Goal: Check status

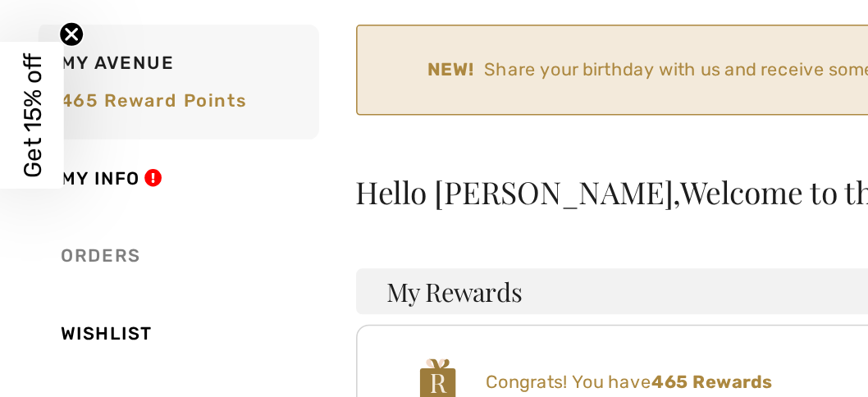
click at [75, 286] on link "Orders" at bounding box center [113, 289] width 184 height 50
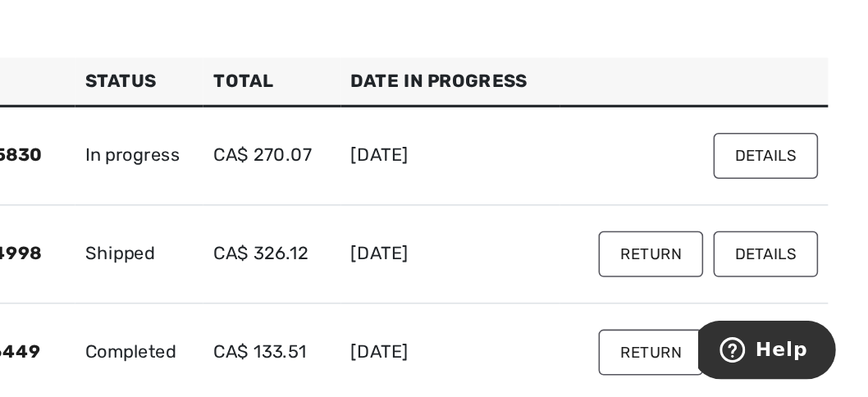
scroll to position [118, 0]
click at [815, 244] on button "Details" at bounding box center [806, 242] width 67 height 30
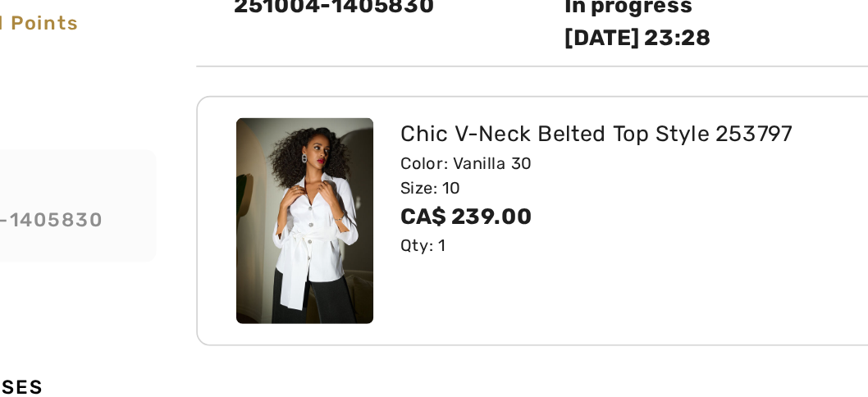
scroll to position [226, 0]
